Goal: Task Accomplishment & Management: Manage account settings

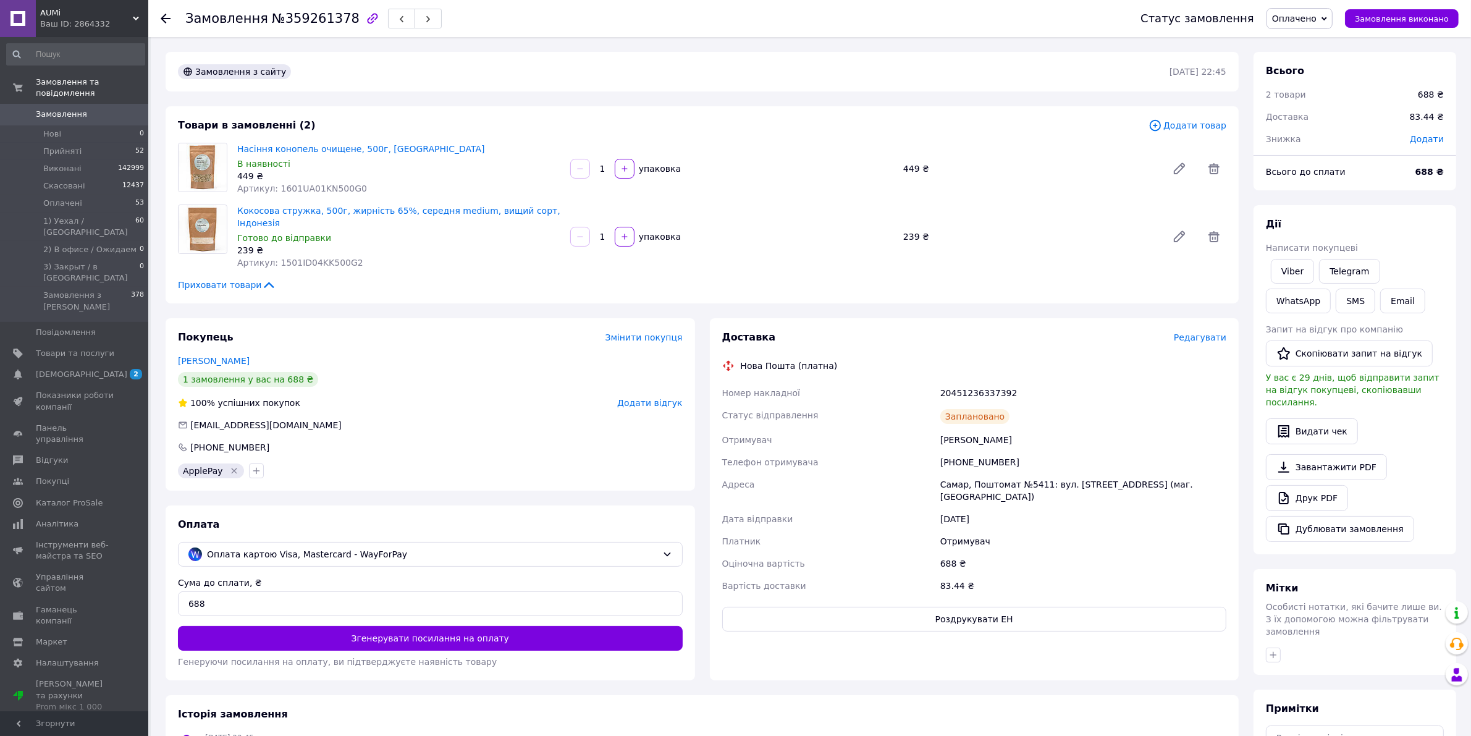
scroll to position [250, 0]
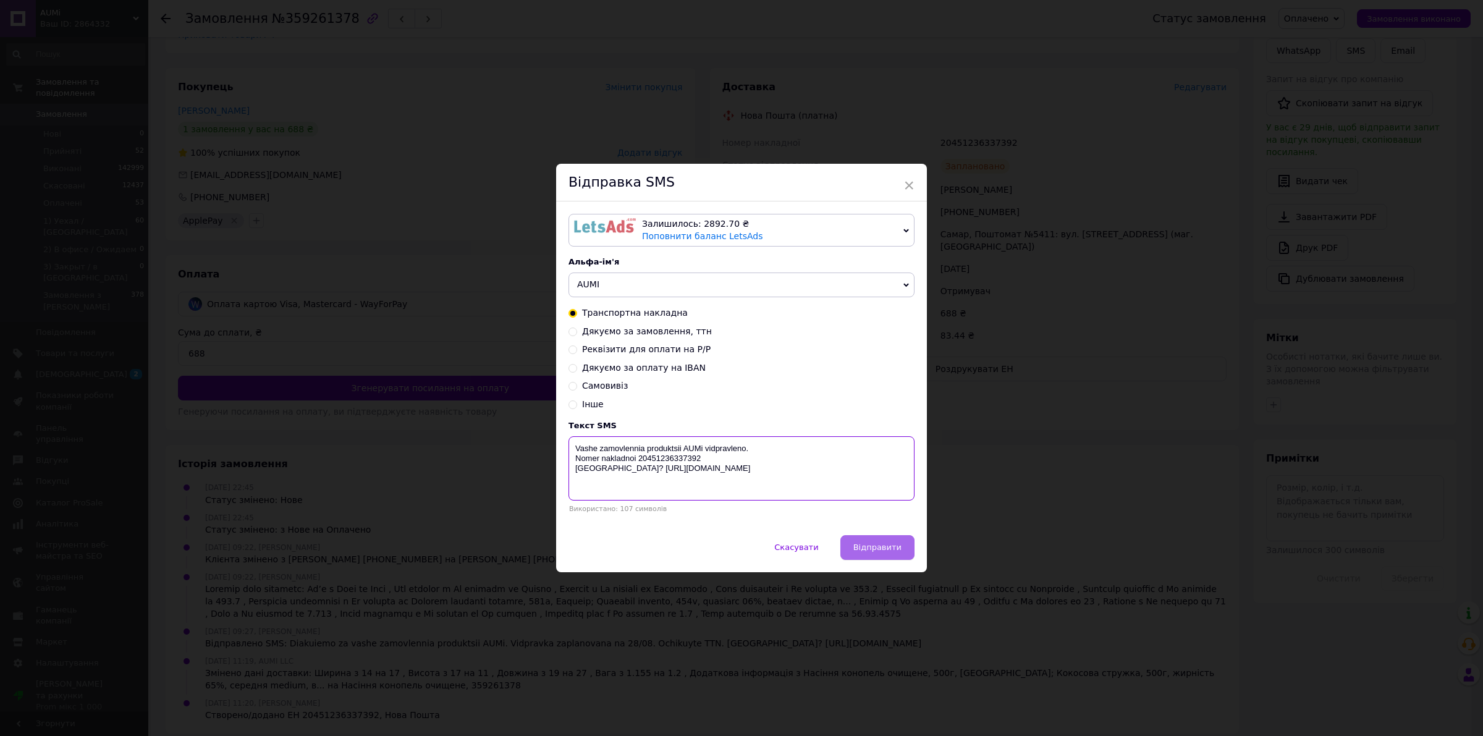
type textarea "Vashe zamovlennia produktsii AUMi vidpravleno. Nomer nakladnoi 20451236337392 Z…"
click at [879, 549] on span "Відправити" at bounding box center [877, 546] width 48 height 9
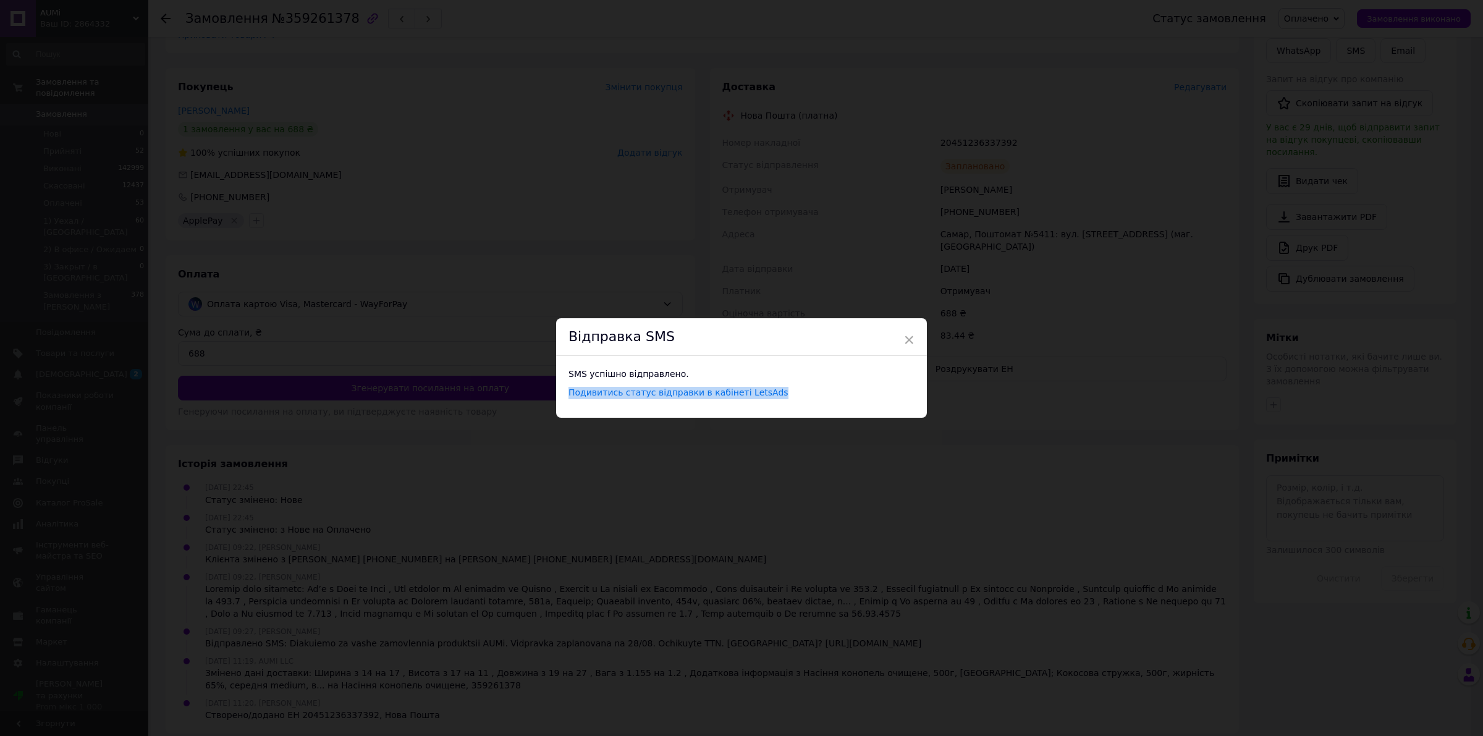
click at [1401, 12] on div "× Відправка SMS SMS успішно відправлено. Подивитись статус відправки в кабінеті…" at bounding box center [741, 368] width 1483 height 736
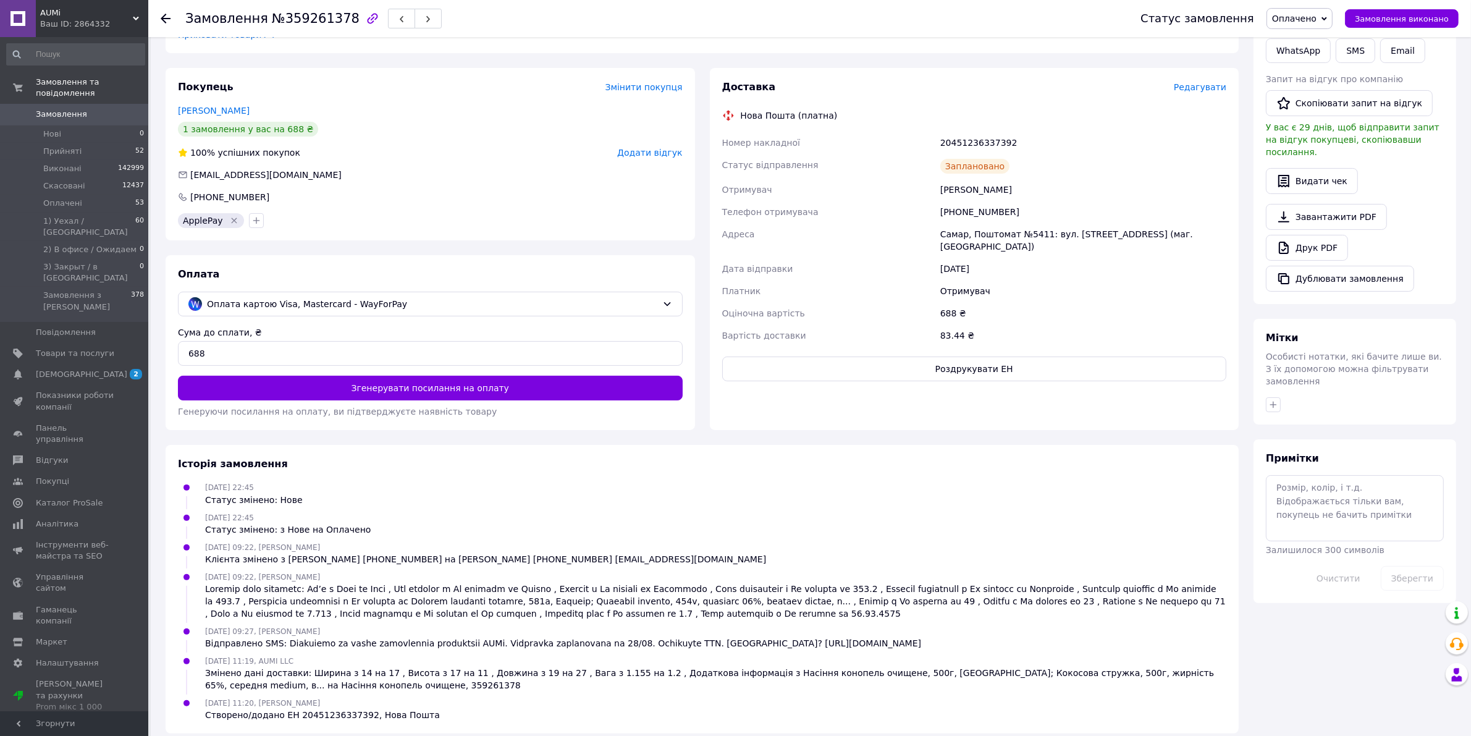
click at [1401, 12] on button "Замовлення виконано" at bounding box center [1402, 18] width 114 height 19
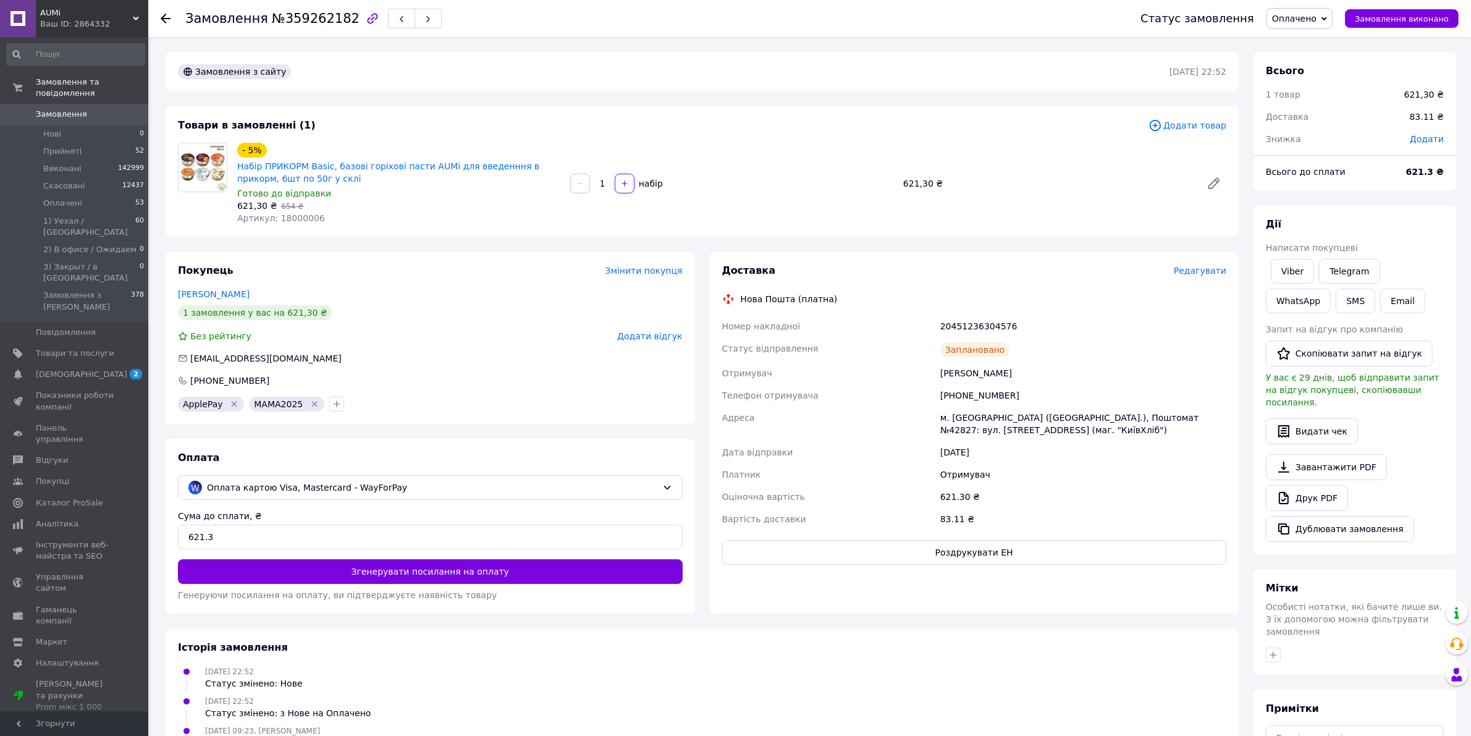
scroll to position [154, 0]
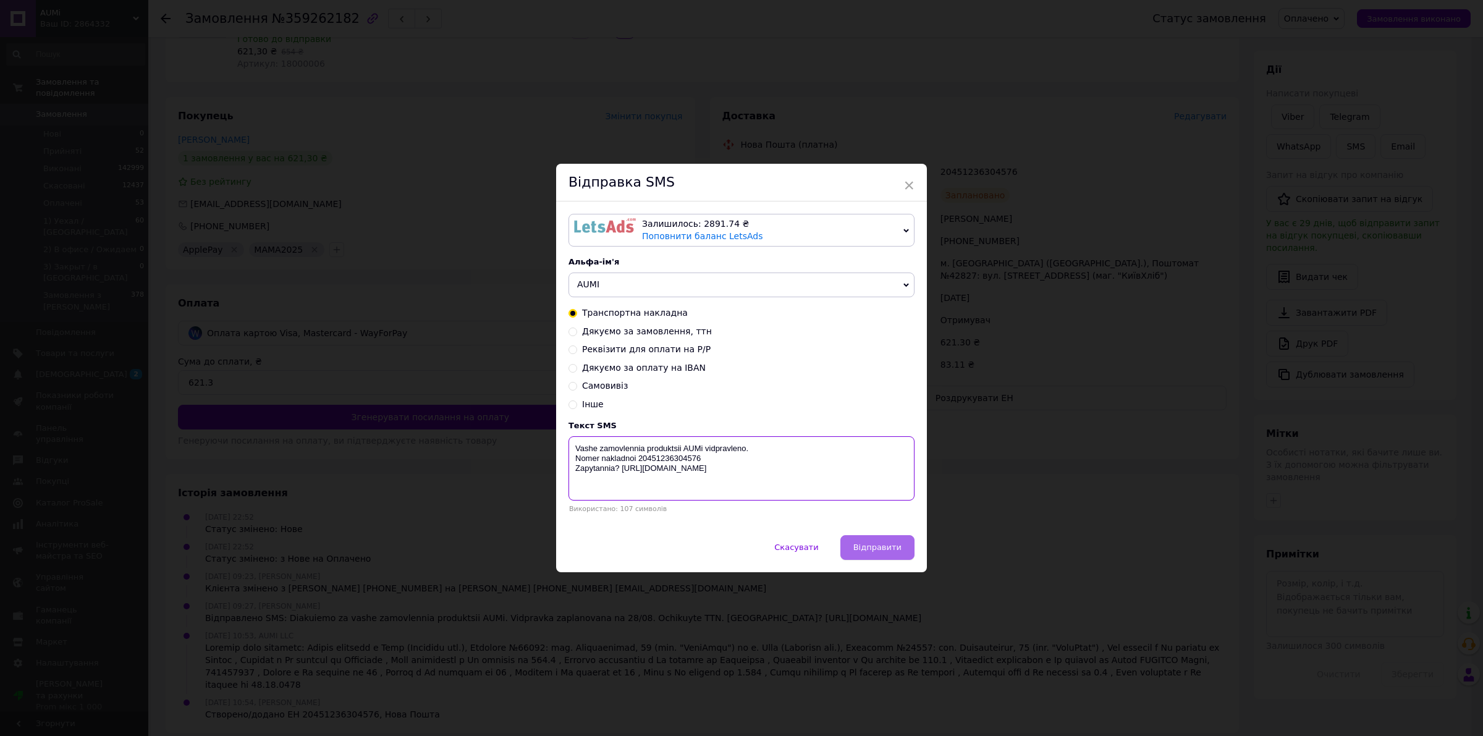
type textarea "Vashe zamovlennia produktsii AUMi vidpravleno. Nomer nakladnoi 20451236304576 Z…"
click at [879, 549] on span "Відправити" at bounding box center [877, 546] width 48 height 9
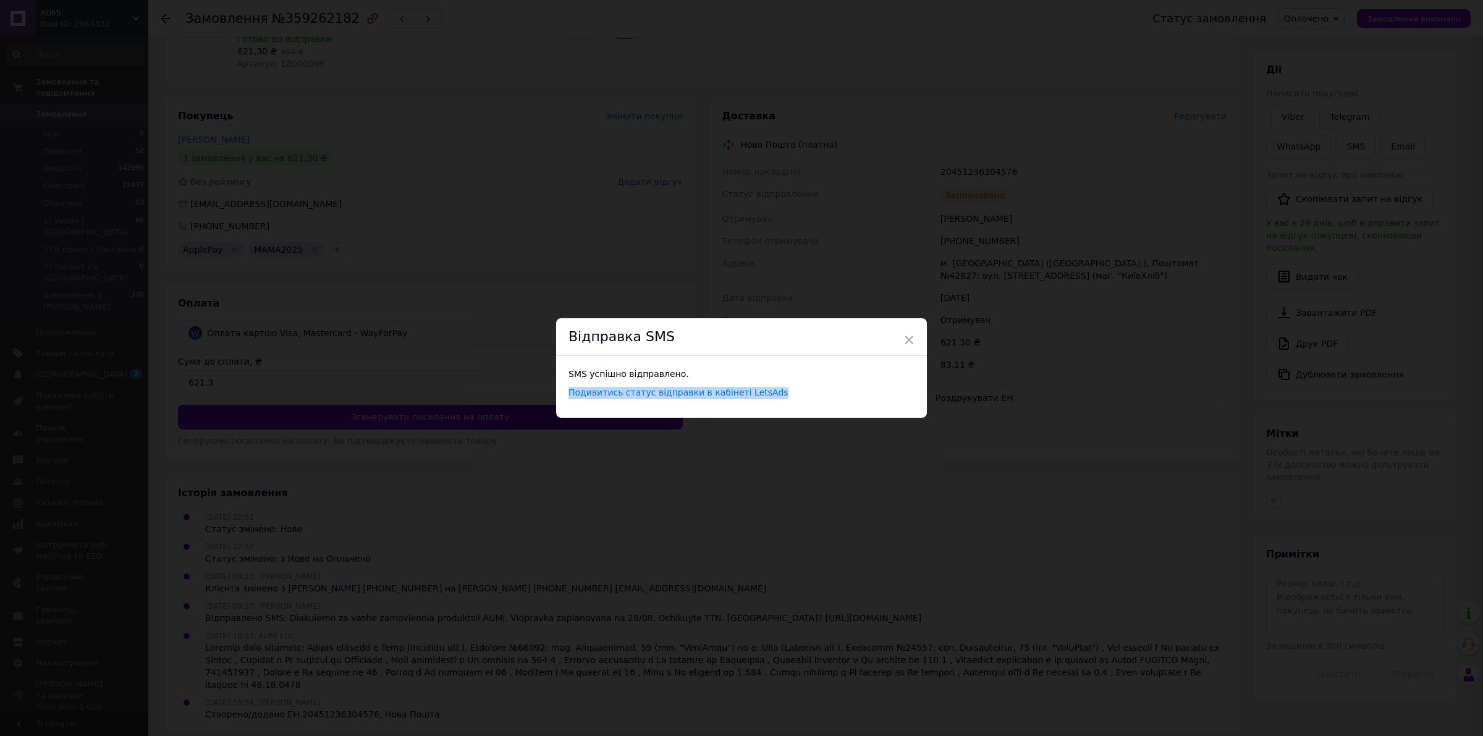
click at [1401, 12] on div "× Відправка SMS SMS успішно відправлено. Подивитись статус відправки в кабінеті…" at bounding box center [741, 368] width 1483 height 736
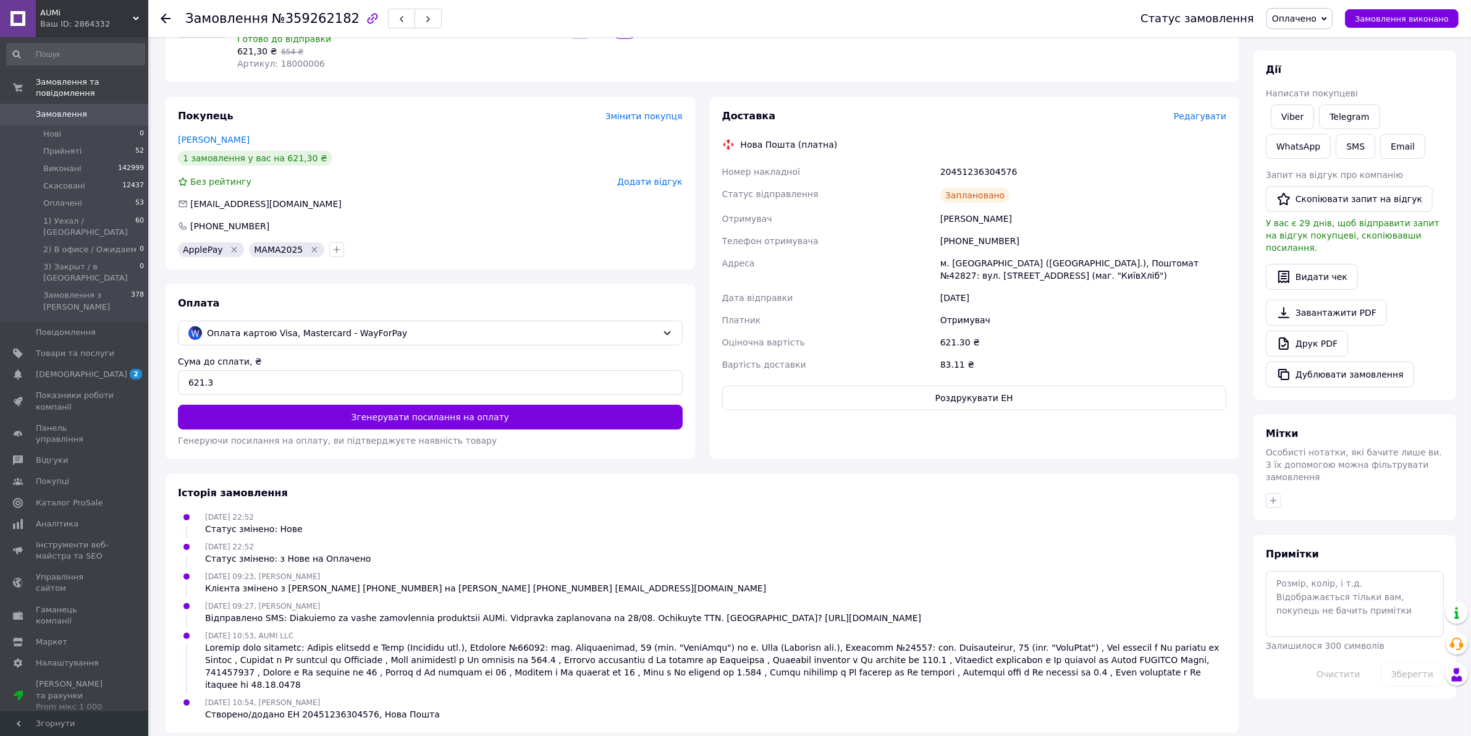
click at [1401, 12] on button "Замовлення виконано" at bounding box center [1402, 18] width 114 height 19
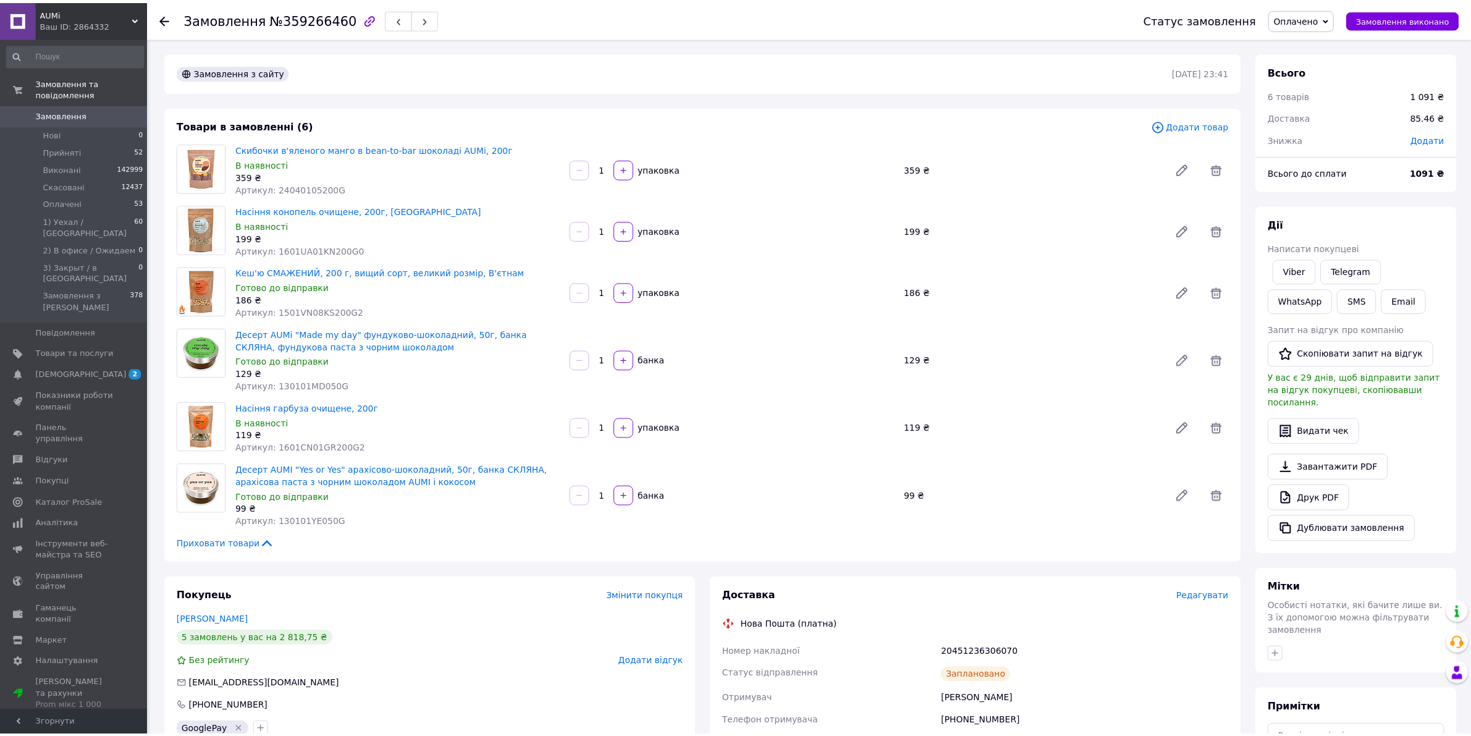
scroll to position [289, 0]
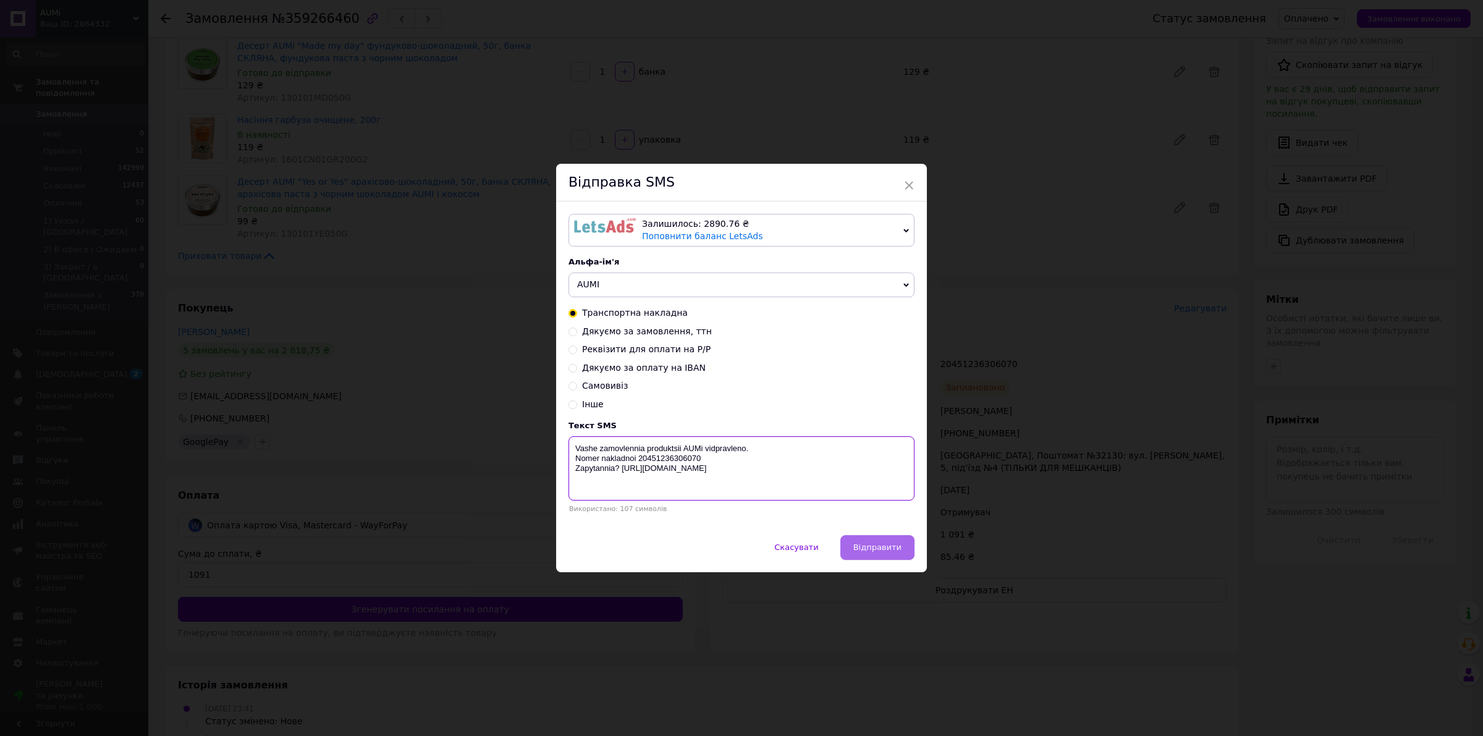
type textarea "Vashe zamovlennia produktsii AUMi vidpravleno. Nomer nakladnoi 20451236306070 Z…"
click at [879, 549] on span "Відправити" at bounding box center [877, 546] width 48 height 9
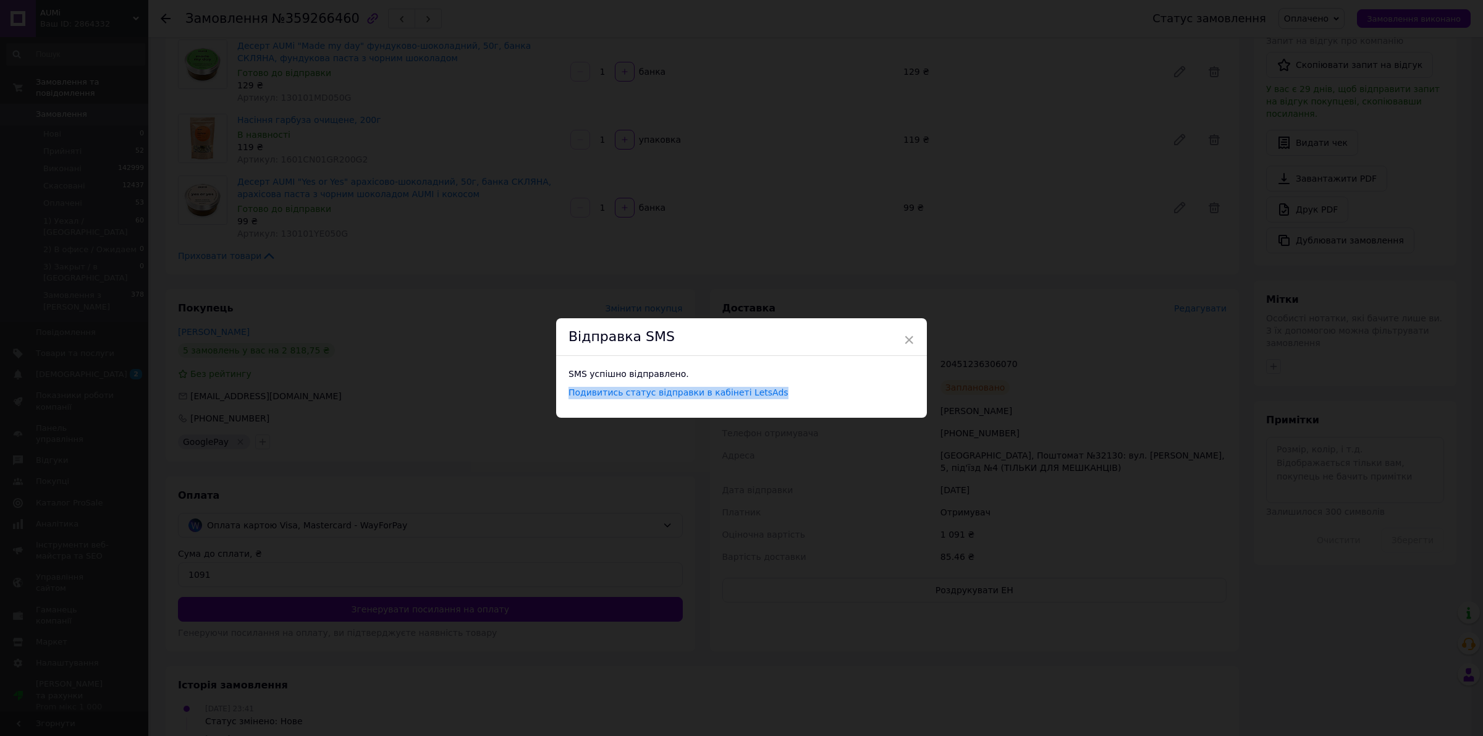
click at [1401, 12] on div "× Відправка SMS SMS успішно відправлено. Подивитись статус відправки в кабінеті…" at bounding box center [741, 368] width 1483 height 736
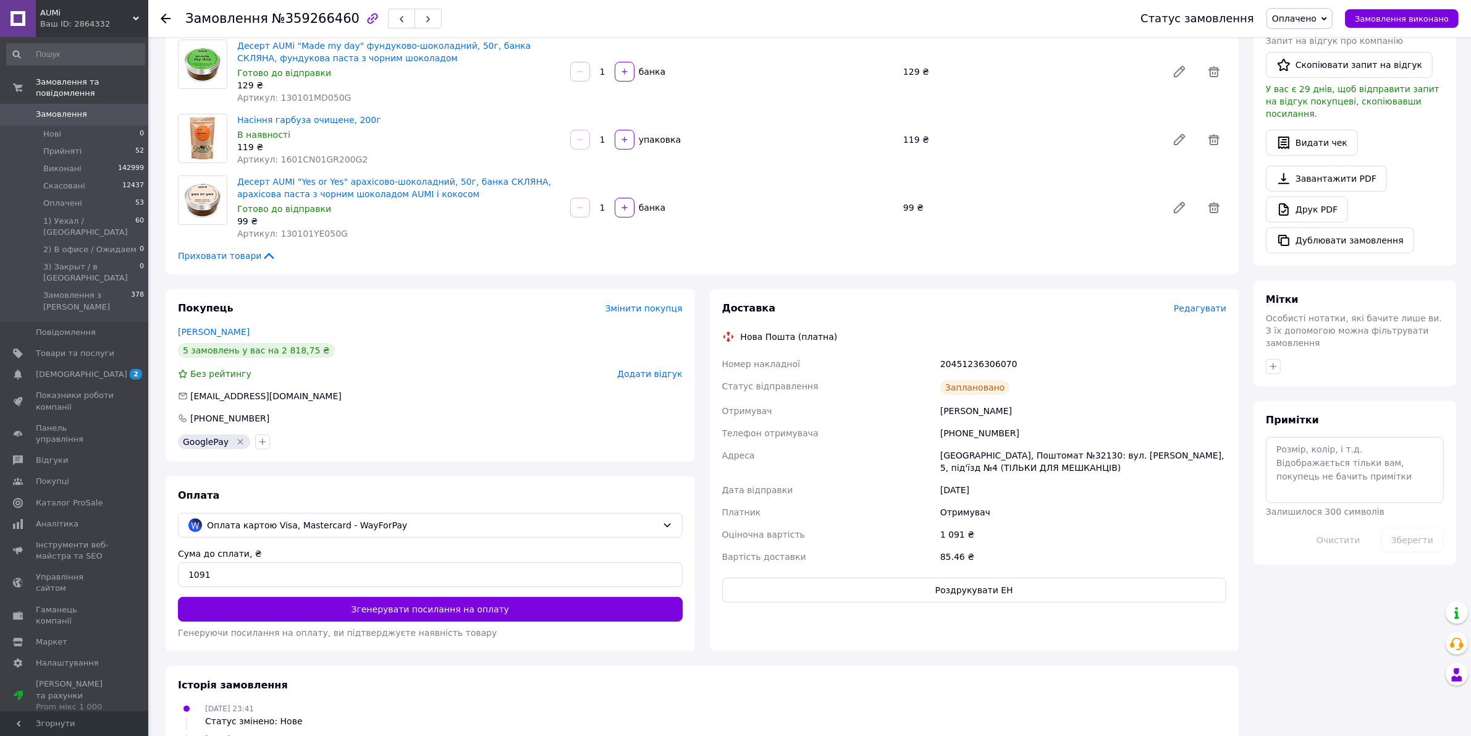
click at [1401, 12] on button "Замовлення виконано" at bounding box center [1402, 18] width 114 height 19
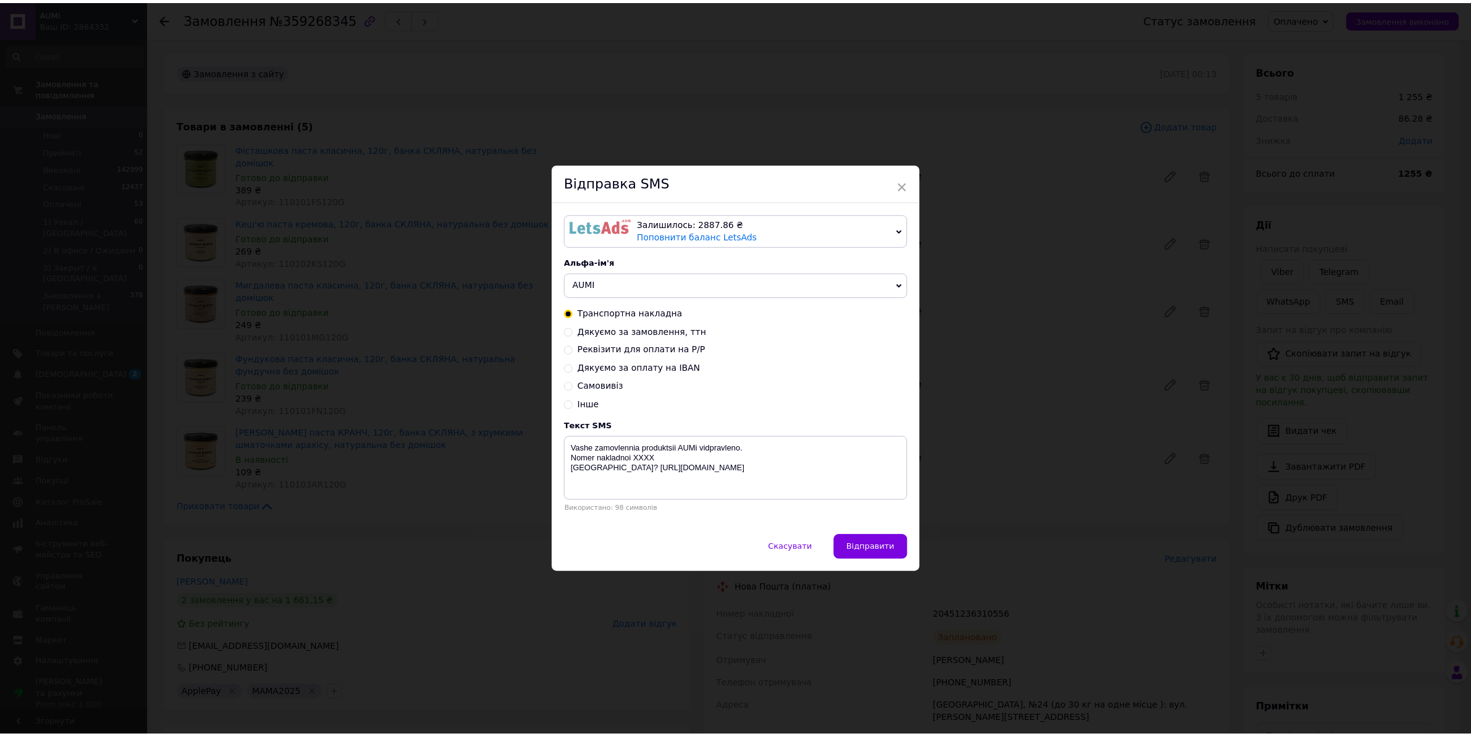
scroll to position [289, 0]
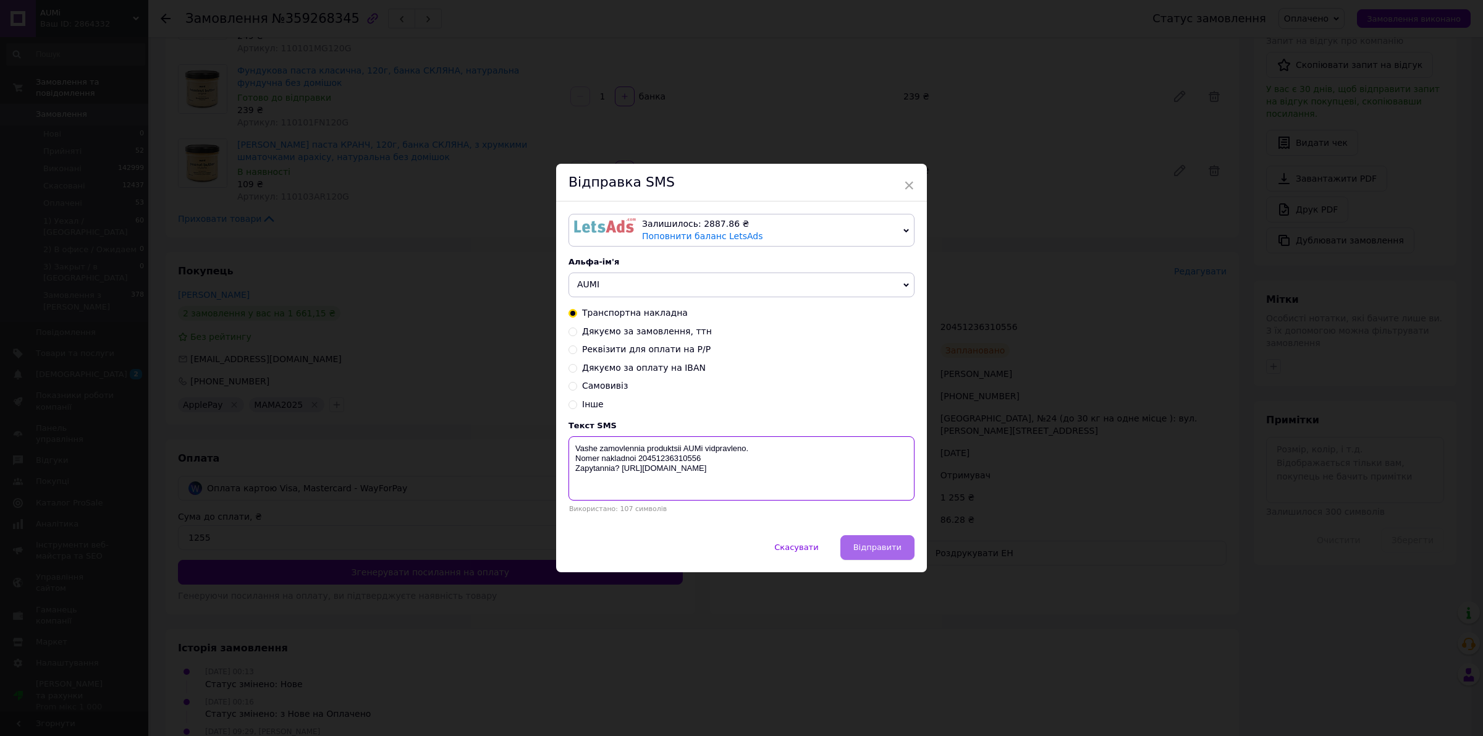
type textarea "Vashe zamovlennia produktsii AUMi vidpravleno. Nomer nakladnoi 20451236310556 Z…"
click at [879, 549] on span "Відправити" at bounding box center [877, 546] width 48 height 9
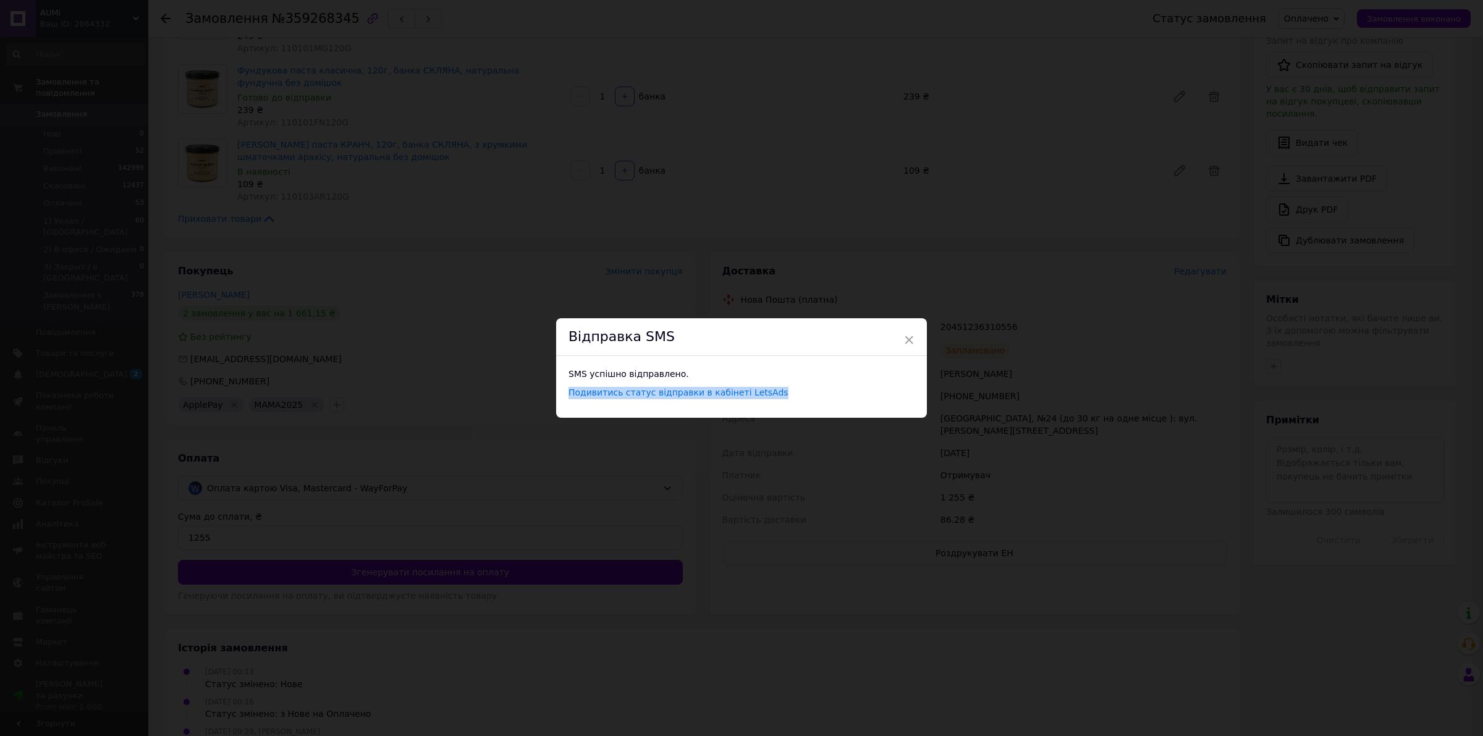
click at [1401, 12] on div "× Відправка SMS SMS успішно відправлено. Подивитись статус відправки в кабінеті…" at bounding box center [741, 368] width 1483 height 736
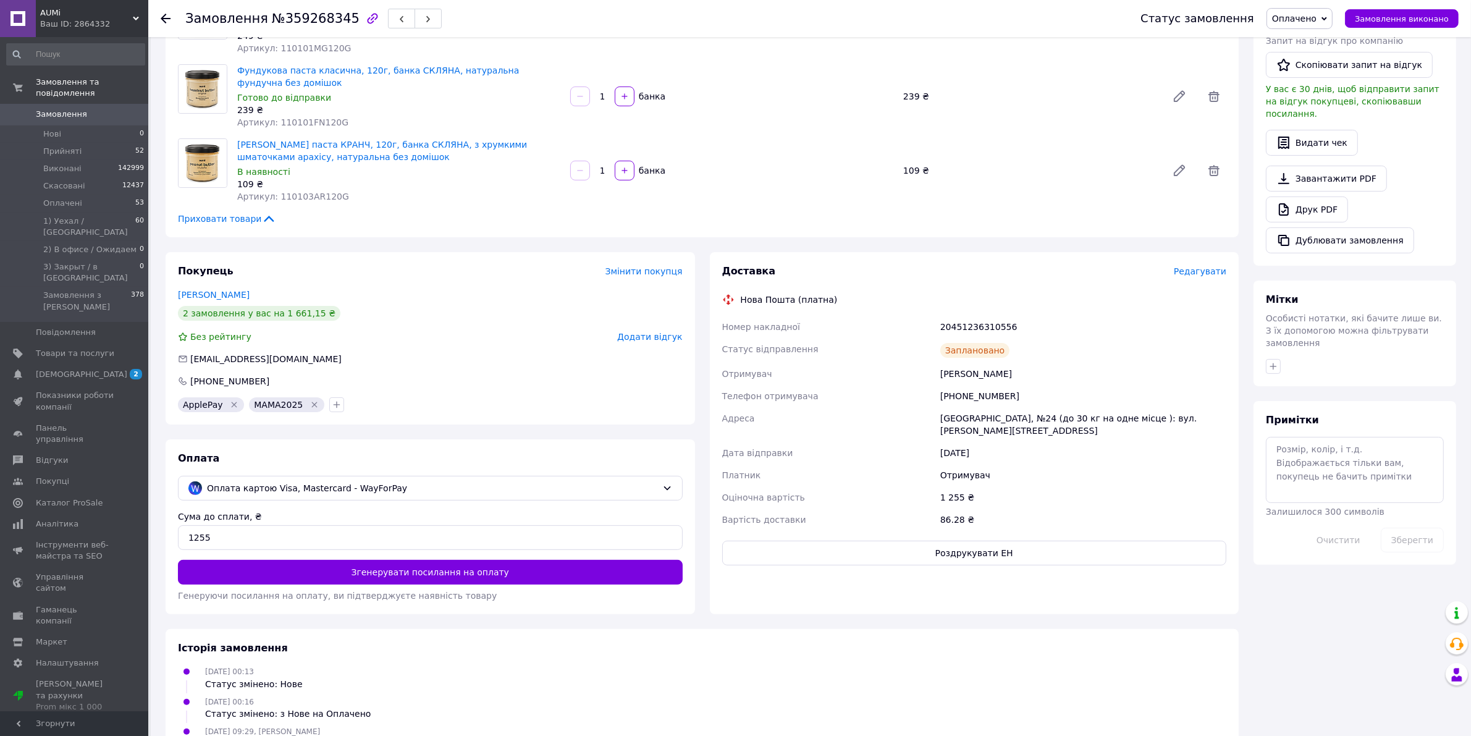
click at [1401, 12] on button "Замовлення виконано" at bounding box center [1402, 18] width 114 height 19
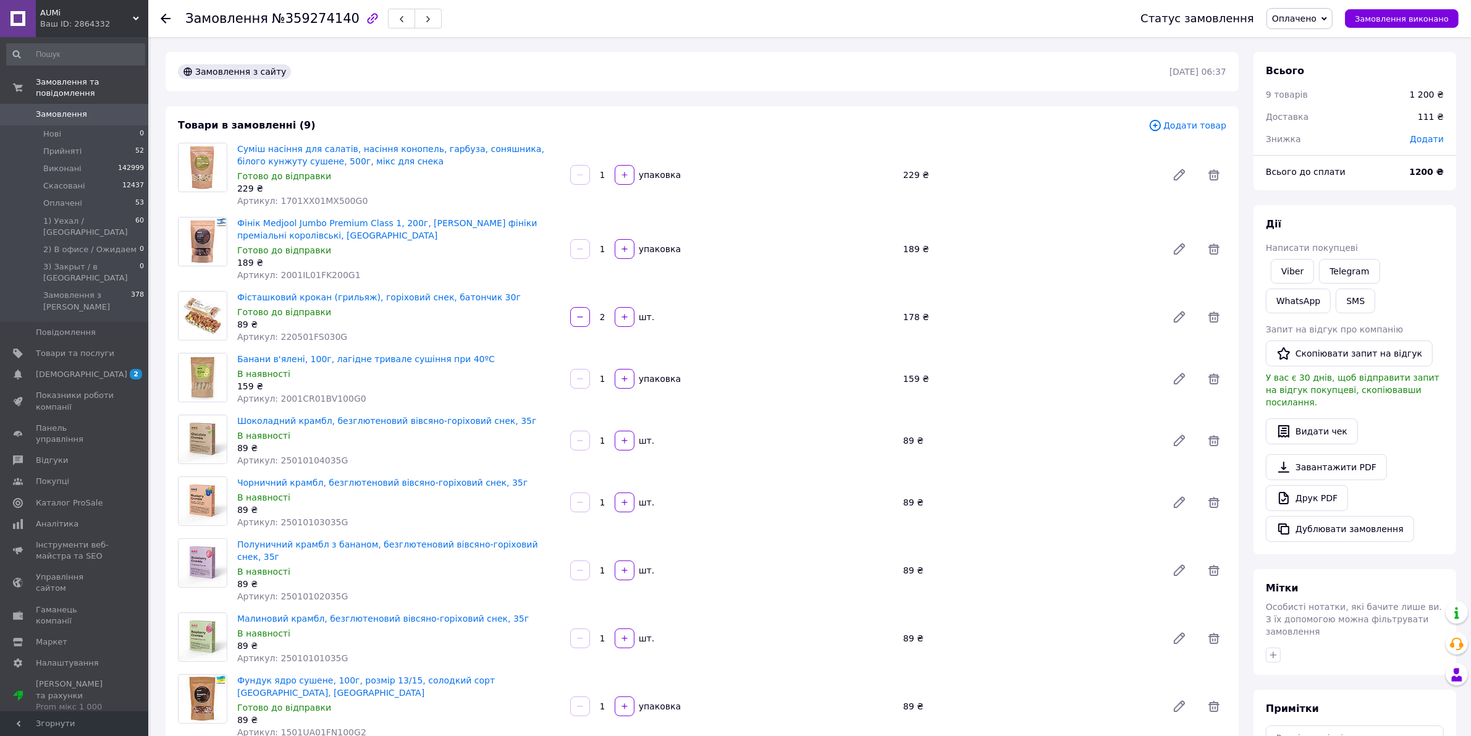
scroll to position [289, 0]
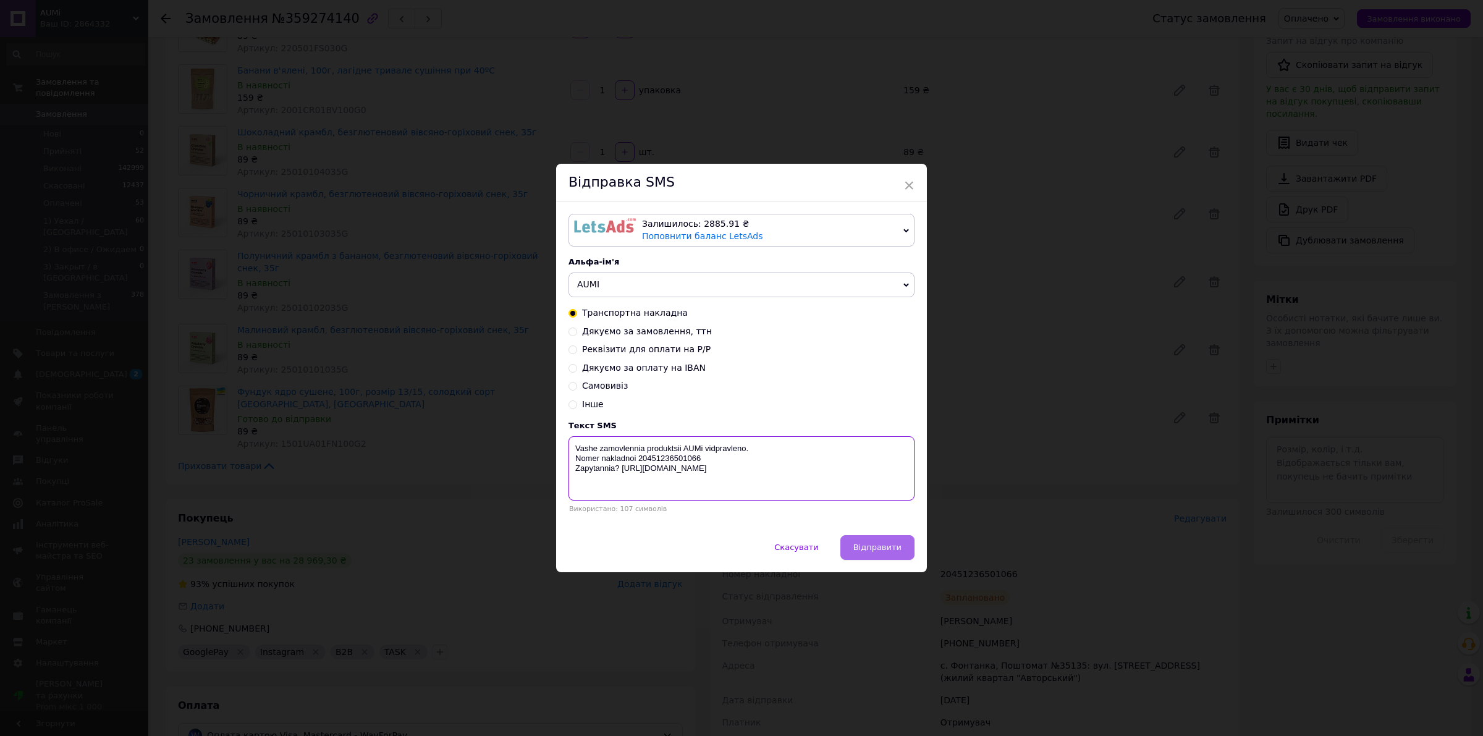
type textarea "Vashe zamovlennia produktsii AUMi vidpravleno. Nomer nakladnoi 20451236501066 Z…"
click at [879, 549] on span "Відправити" at bounding box center [877, 546] width 48 height 9
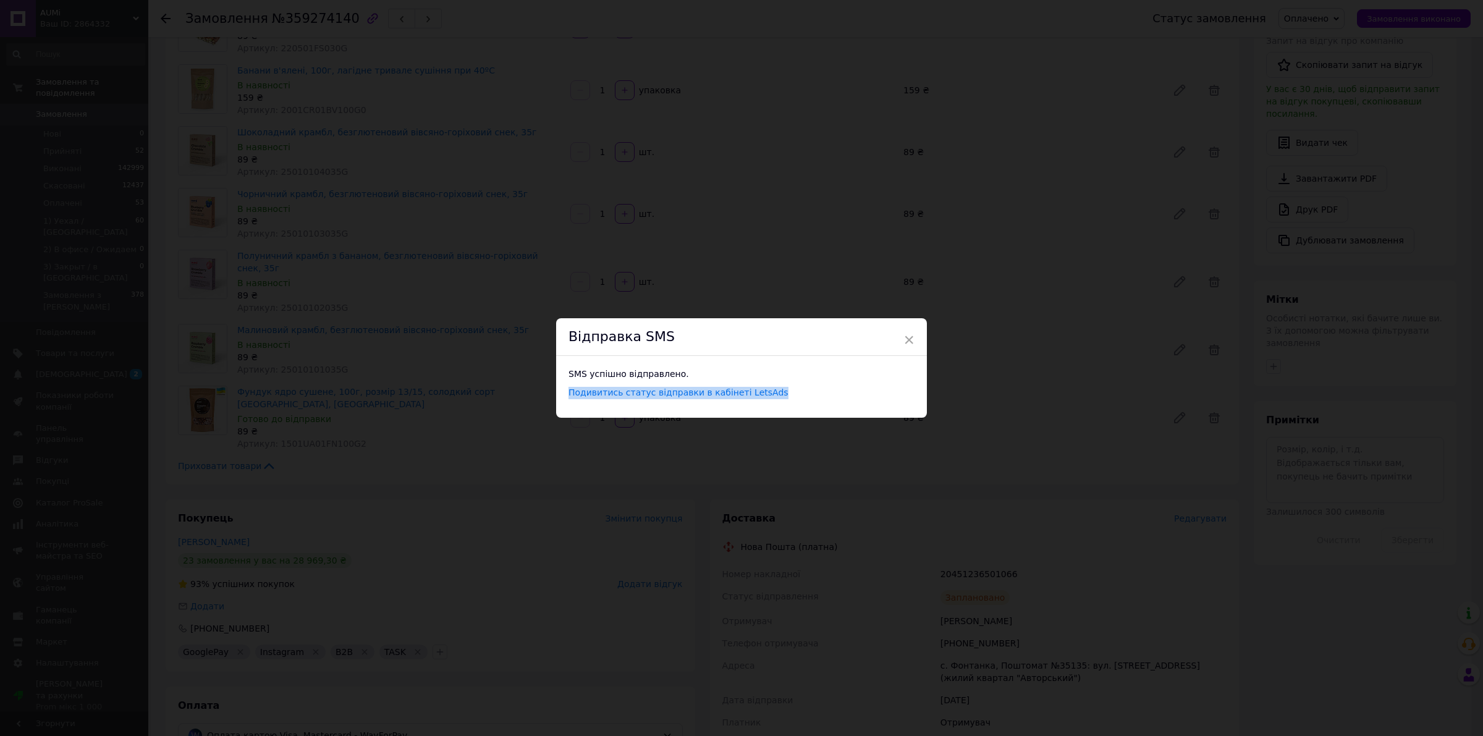
click at [1401, 12] on div "× Відправка SMS SMS успішно відправлено. Подивитись статус відправки в кабінеті…" at bounding box center [741, 368] width 1483 height 736
click at [1401, 12] on button "Замовлення виконано" at bounding box center [1402, 18] width 114 height 19
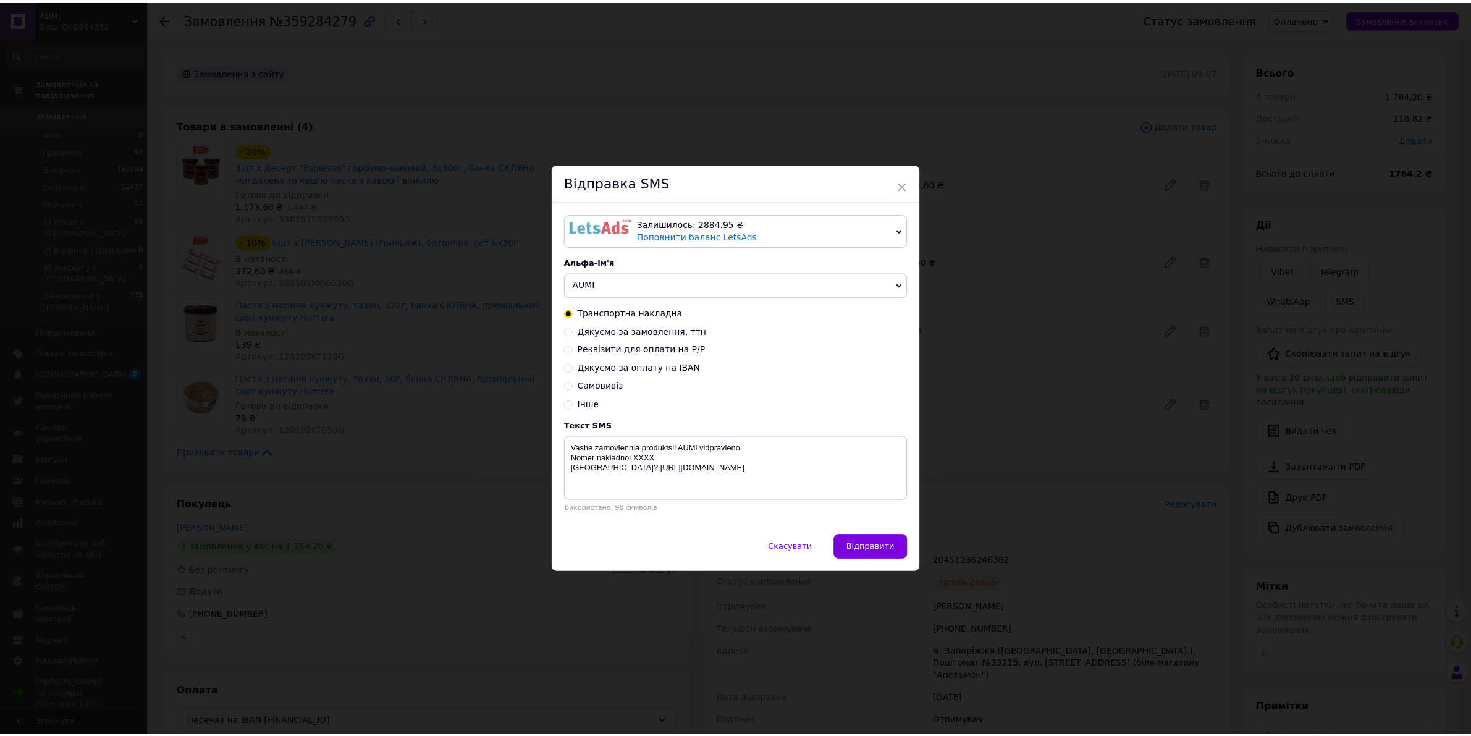
scroll to position [289, 0]
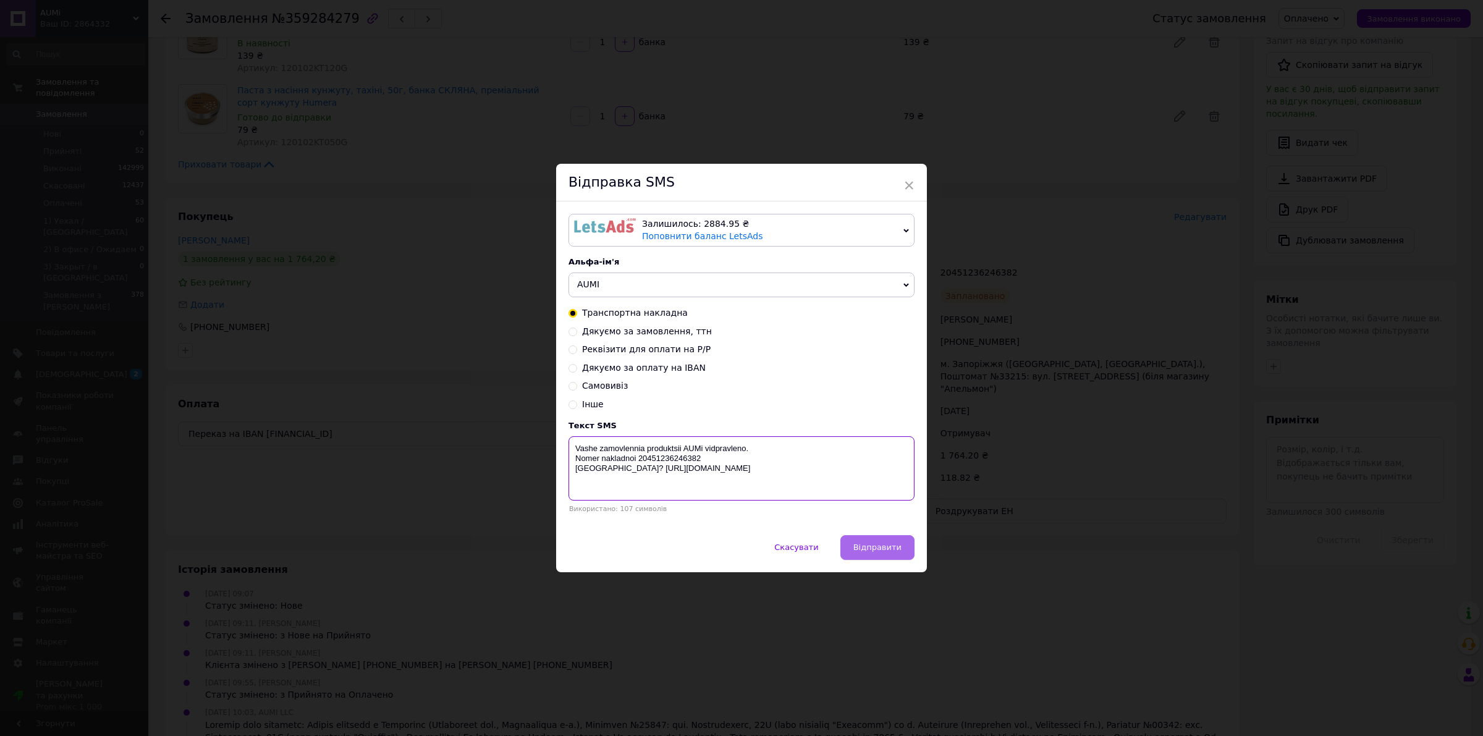
type textarea "Vashe zamovlennia produktsii AUMi vidpravleno. Nomer nakladnoi 20451236246382 Z…"
click at [879, 549] on span "Відправити" at bounding box center [877, 546] width 48 height 9
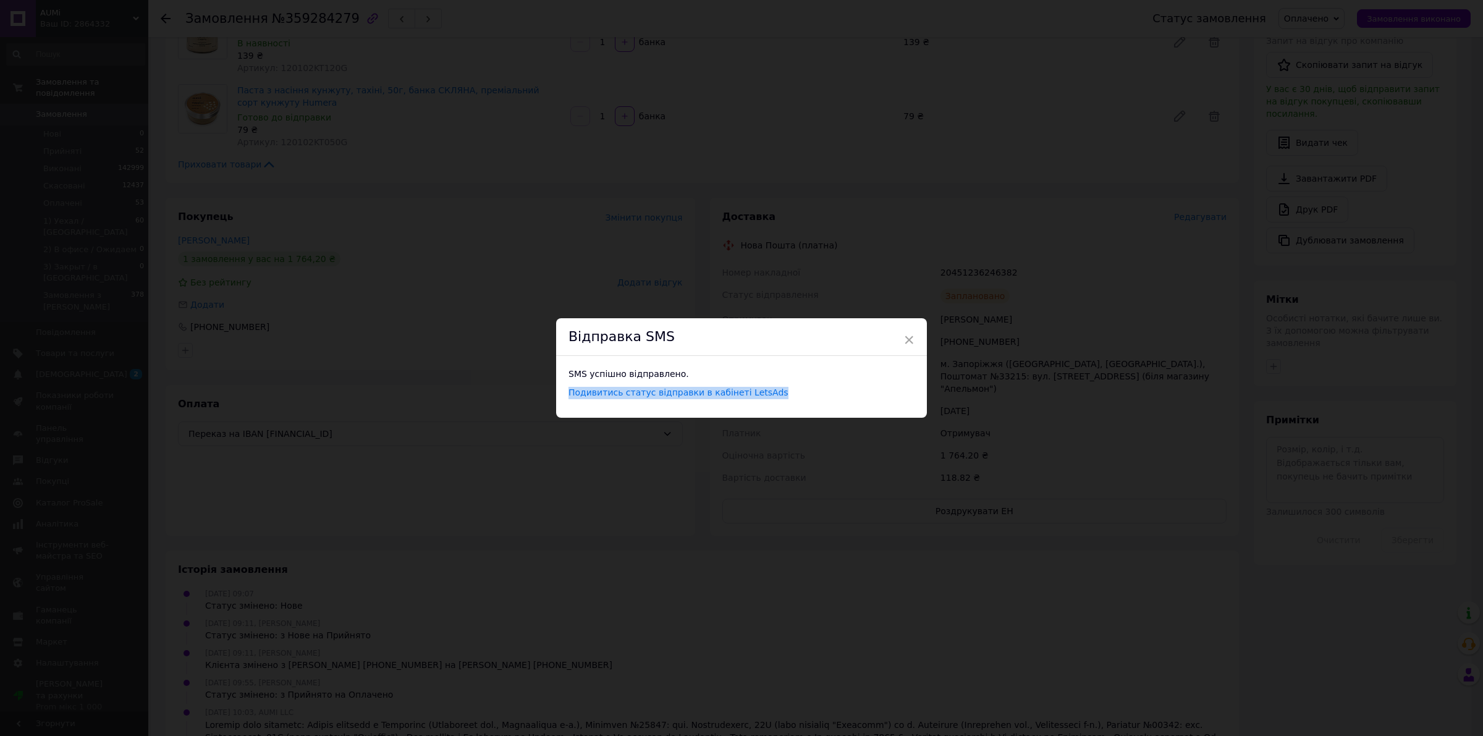
click at [1401, 12] on div "× Відправка SMS SMS успішно відправлено. Подивитись статус відправки в кабінеті…" at bounding box center [741, 368] width 1483 height 736
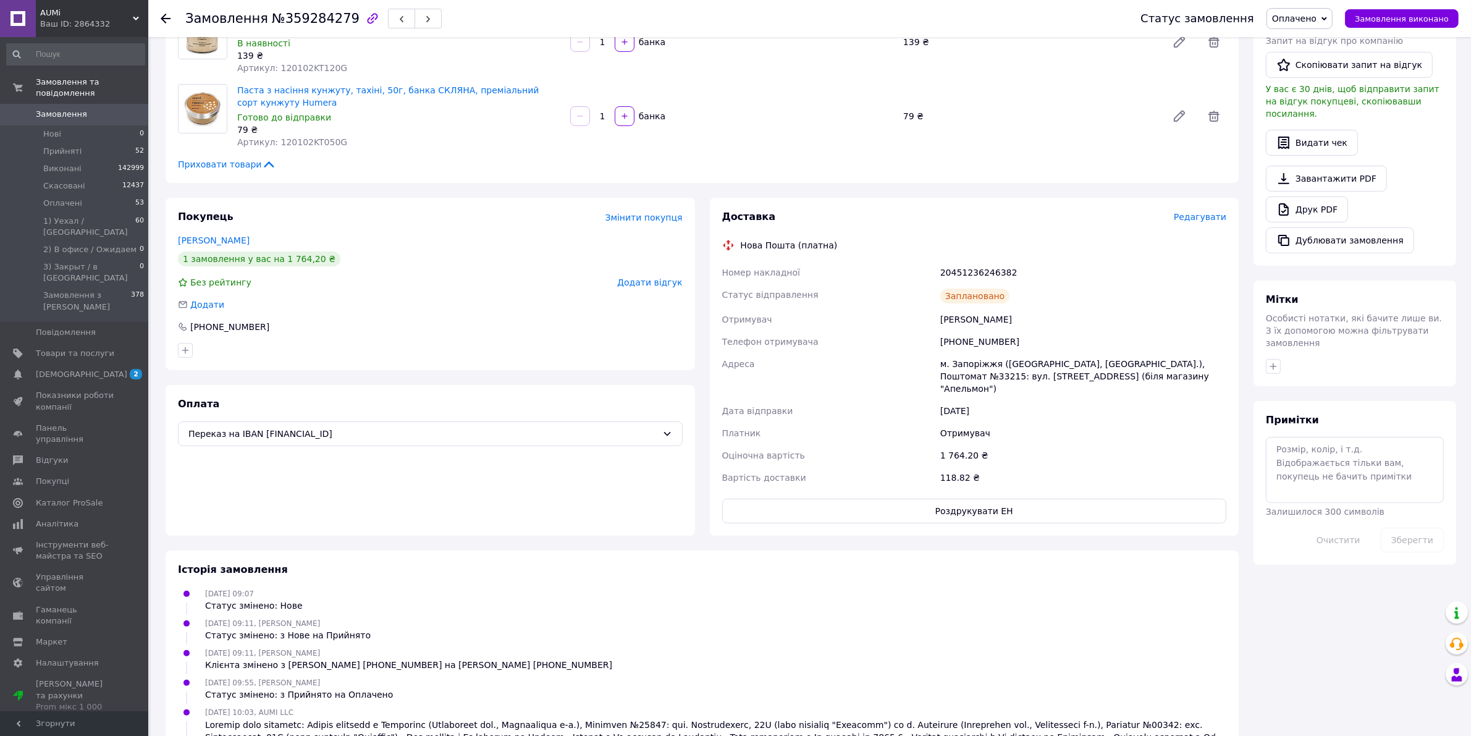
click at [1401, 12] on button "Замовлення виконано" at bounding box center [1402, 18] width 114 height 19
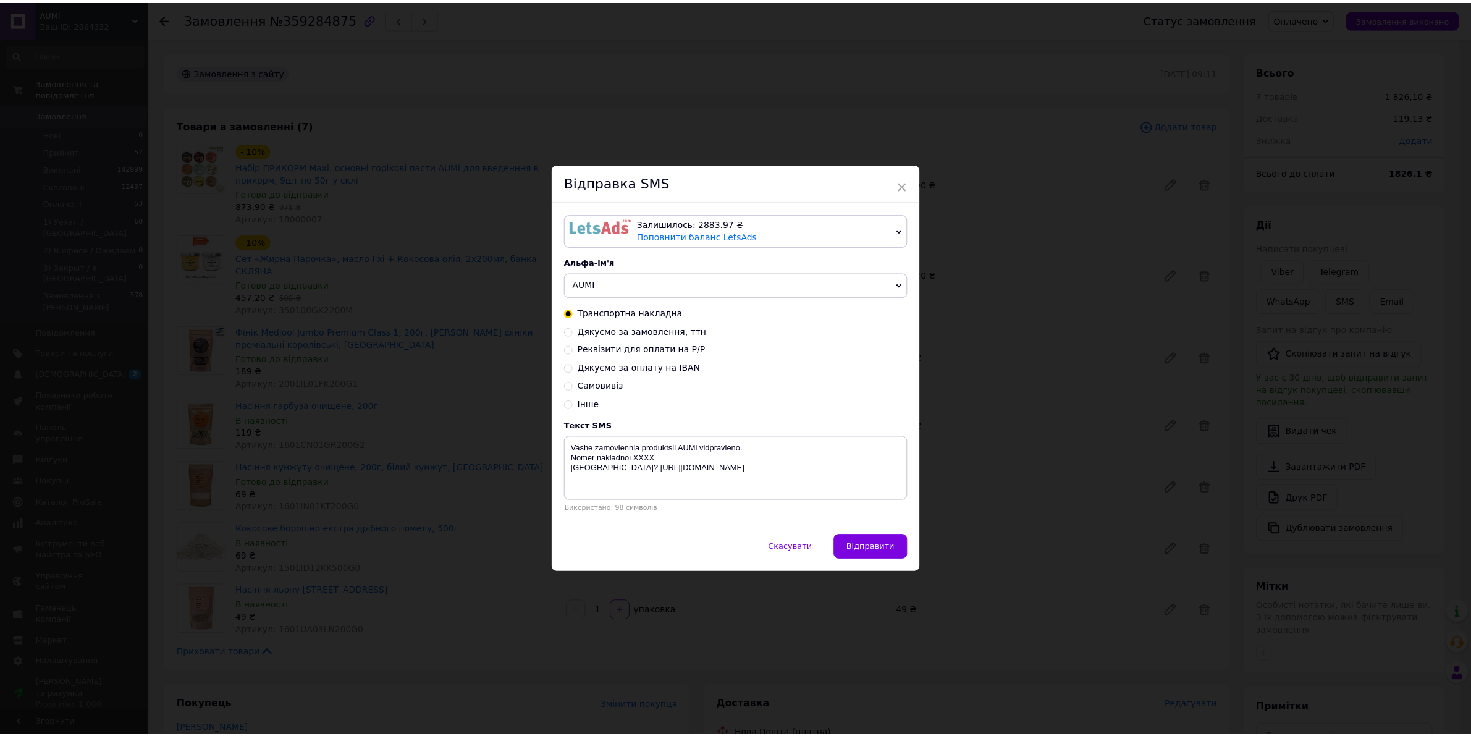
scroll to position [289, 0]
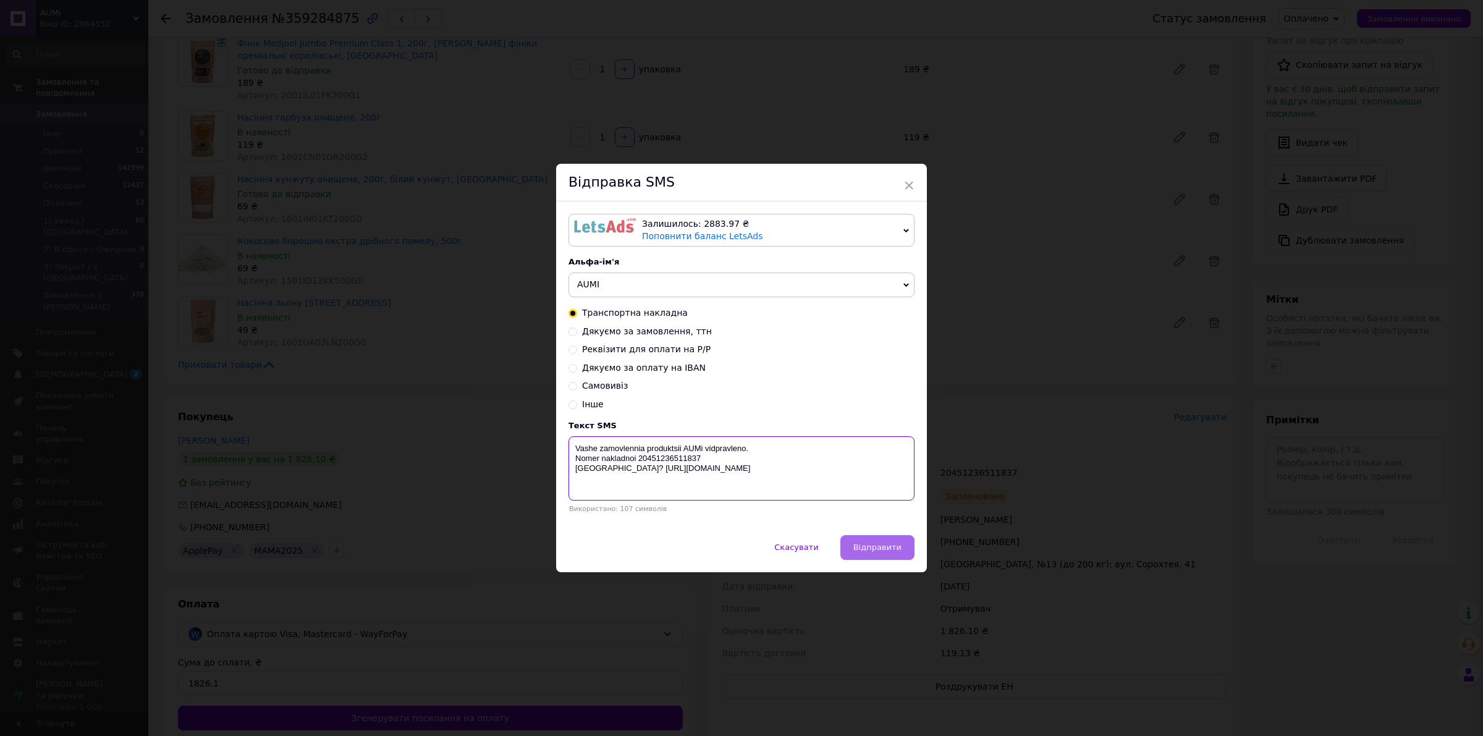
type textarea "Vashe zamovlennia produktsii AUMi vidpravleno. Nomer nakladnoi 20451236511837 […"
click at [879, 549] on span "Відправити" at bounding box center [877, 546] width 48 height 9
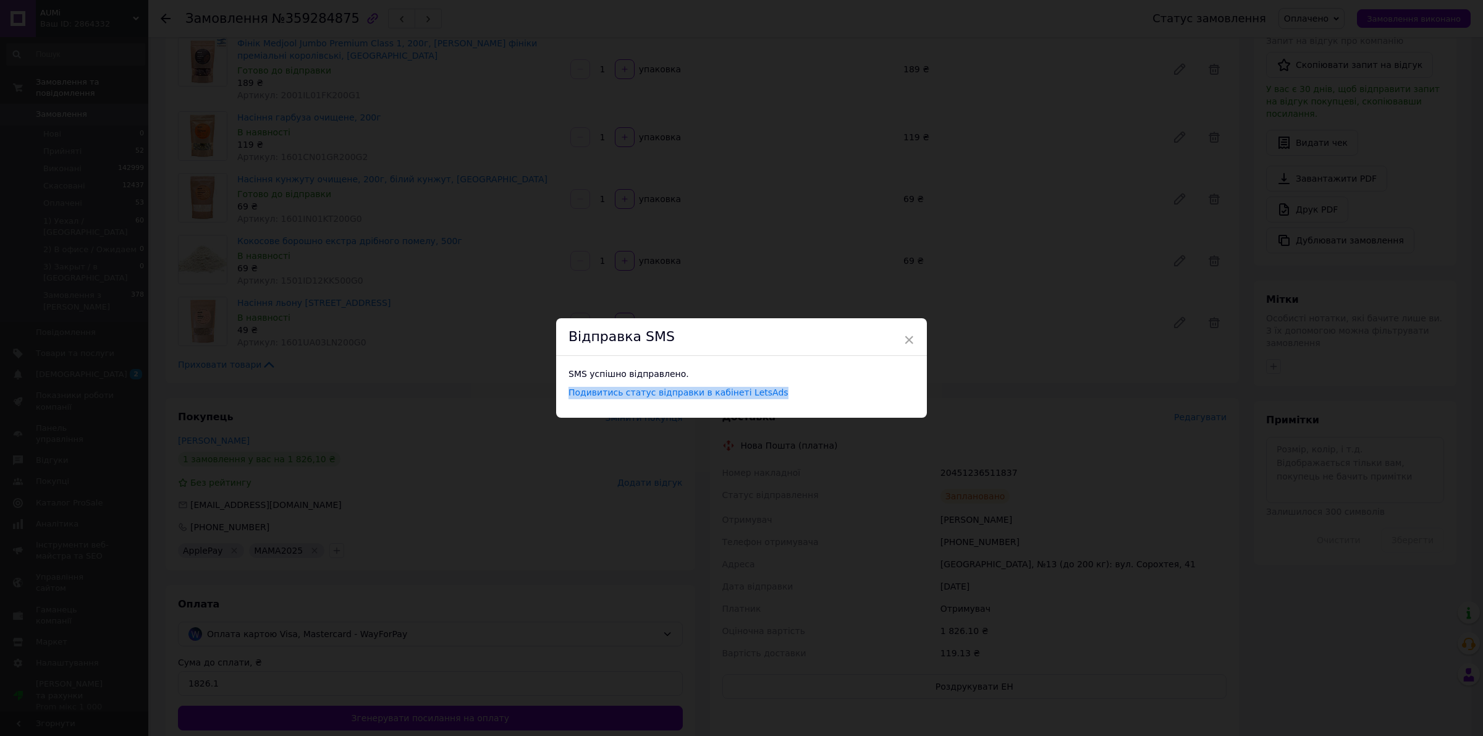
click at [1401, 12] on div "× Відправка SMS SMS успішно відправлено. Подивитись статус відправки в кабінеті…" at bounding box center [741, 368] width 1483 height 736
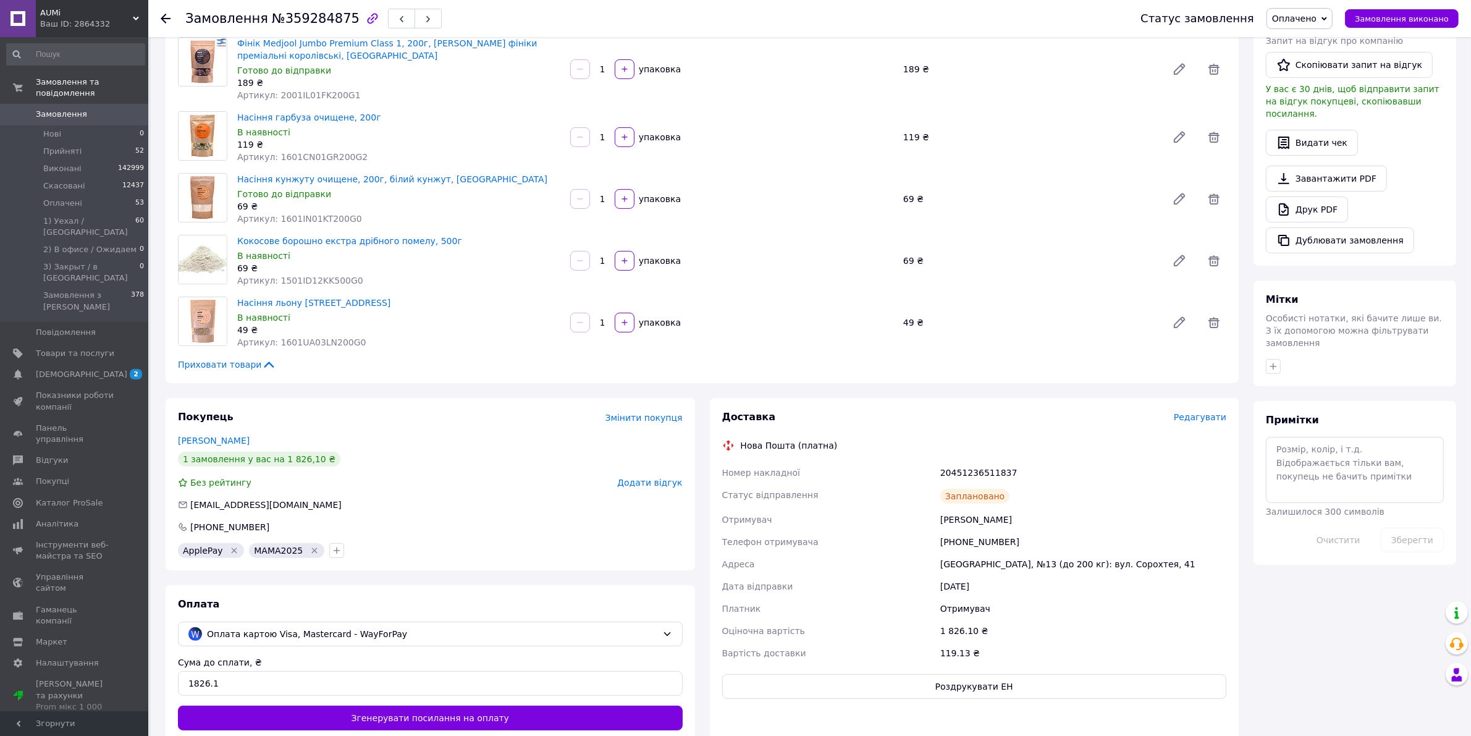
click at [1401, 12] on button "Замовлення виконано" at bounding box center [1402, 18] width 114 height 19
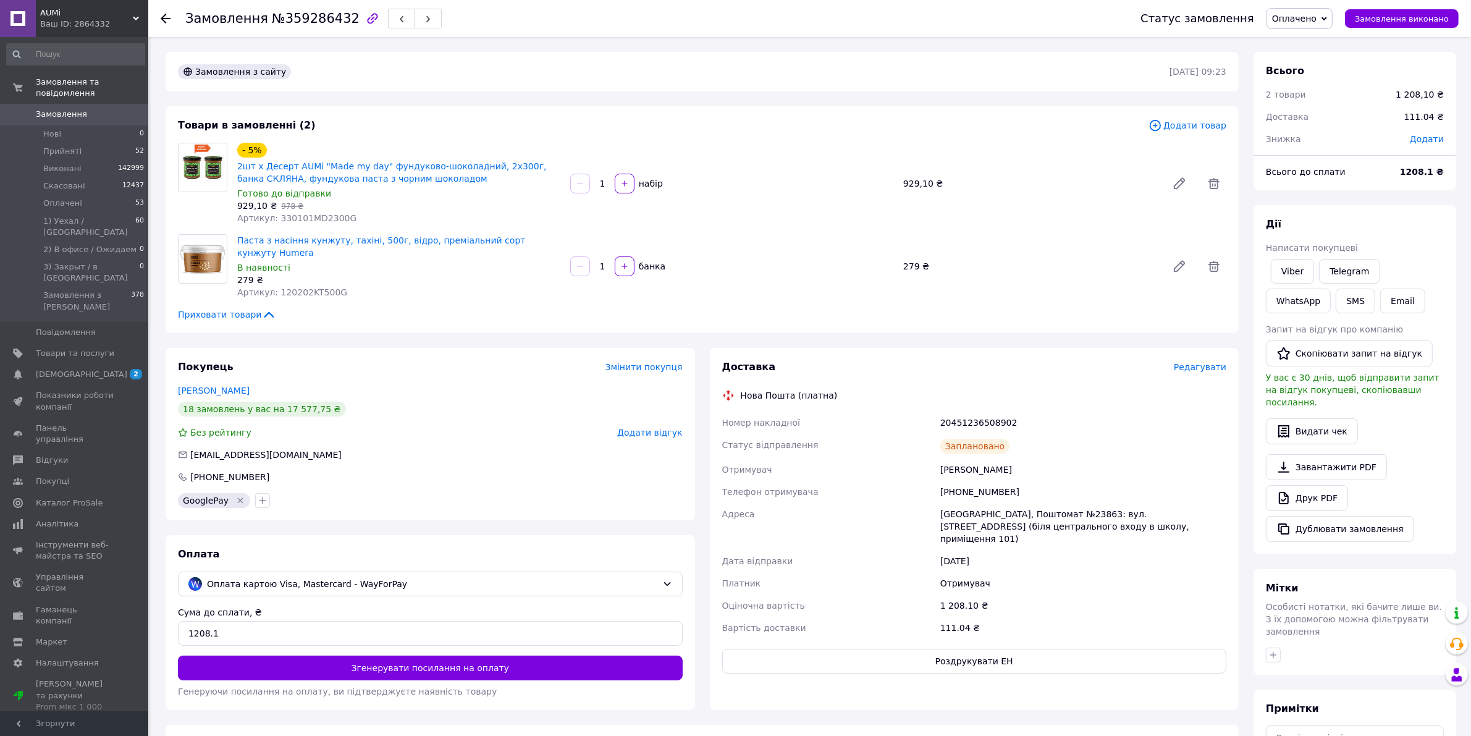
scroll to position [238, 0]
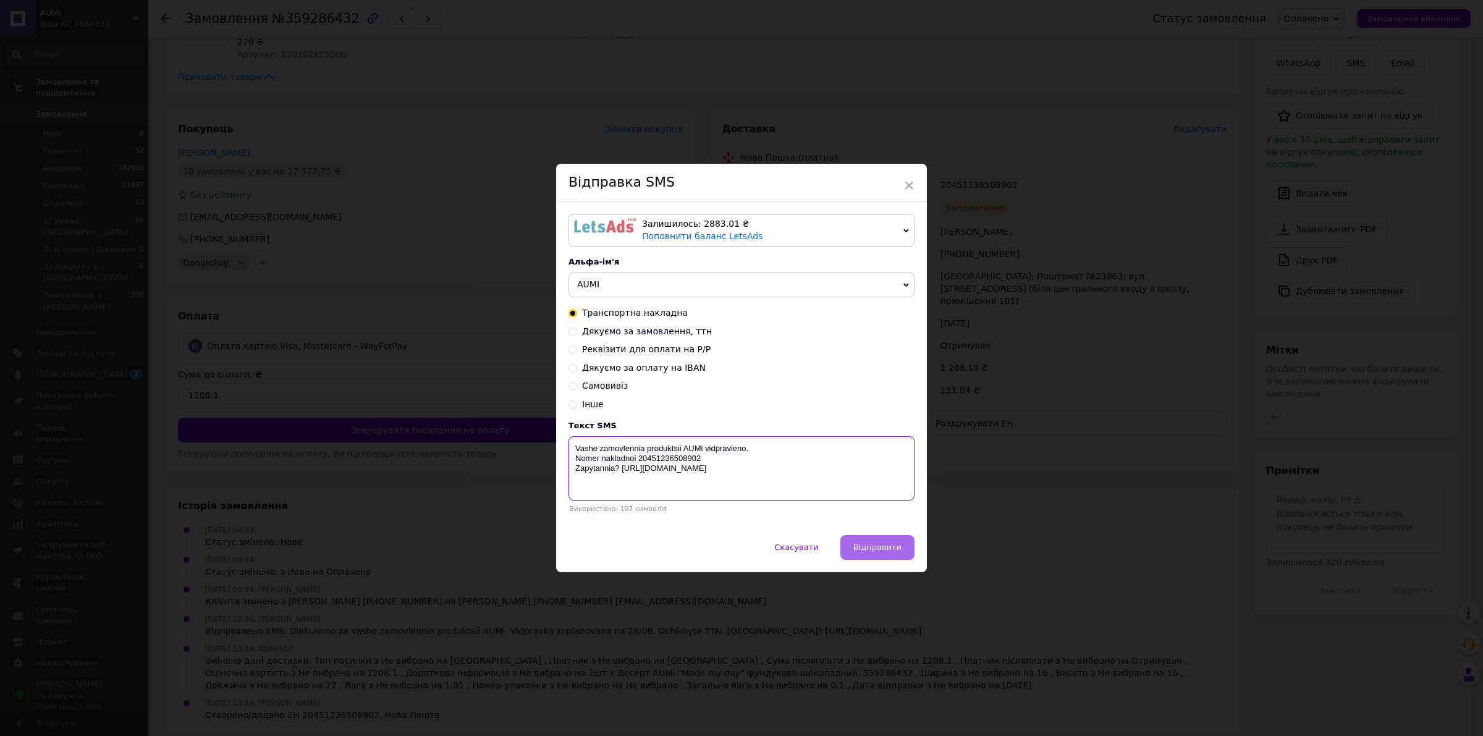
type textarea "Vashe zamovlennia produktsii AUMi vidpravleno. Nomer nakladnoi 20451236508902 Z…"
click at [879, 549] on span "Відправити" at bounding box center [877, 546] width 48 height 9
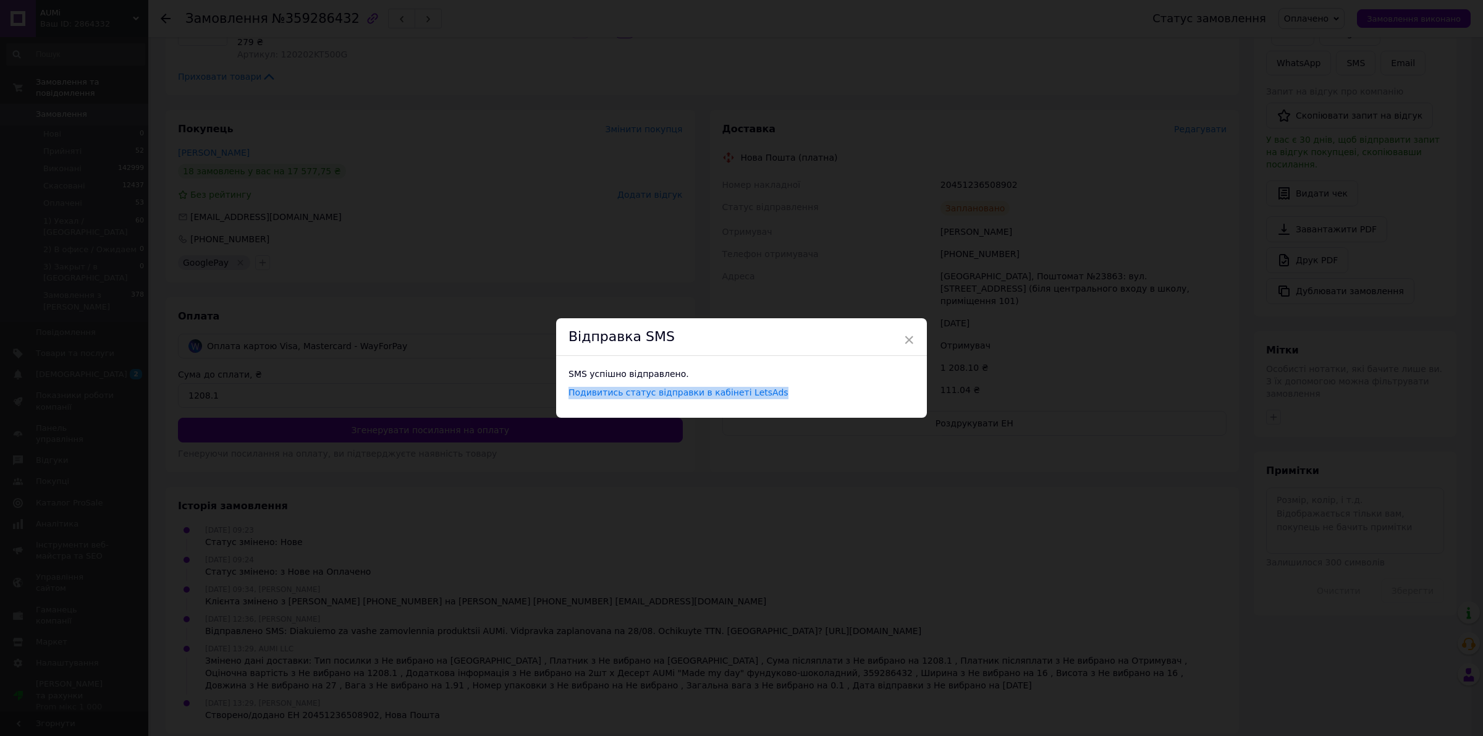
click at [1401, 12] on div "× Відправка SMS SMS успішно відправлено. Подивитись статус відправки в кабінеті…" at bounding box center [741, 368] width 1483 height 736
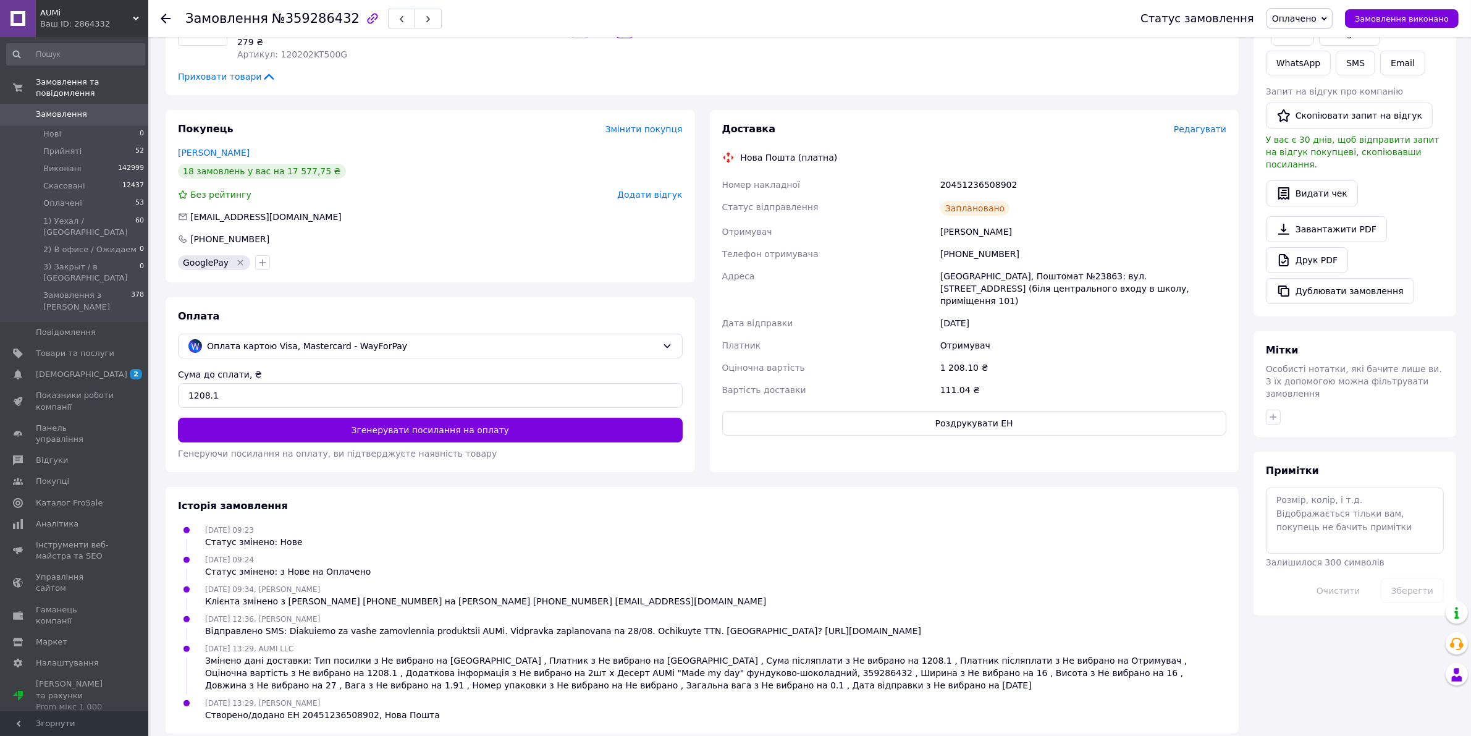
click at [1401, 12] on button "Замовлення виконано" at bounding box center [1402, 18] width 114 height 19
